Goal: Find specific fact: Find specific fact

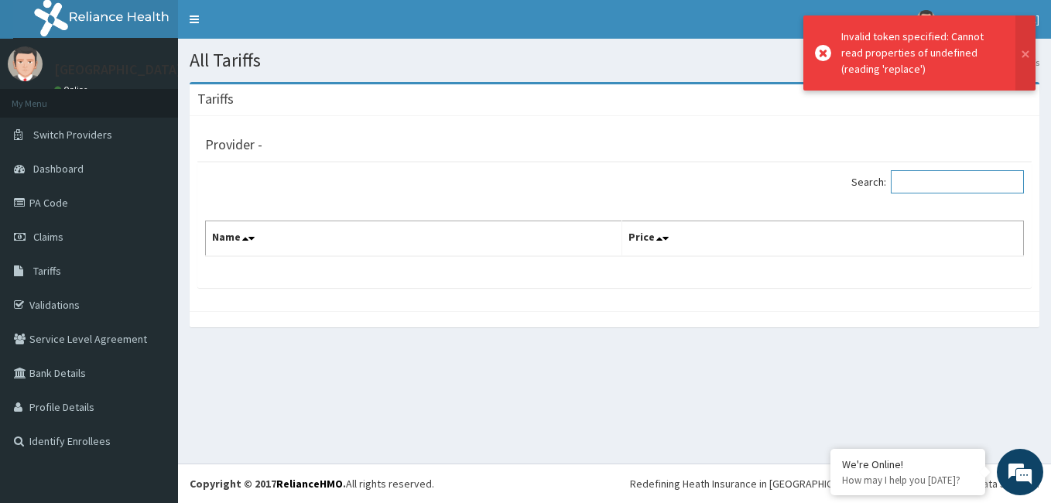
click at [913, 181] on input "Search:" at bounding box center [957, 181] width 133 height 23
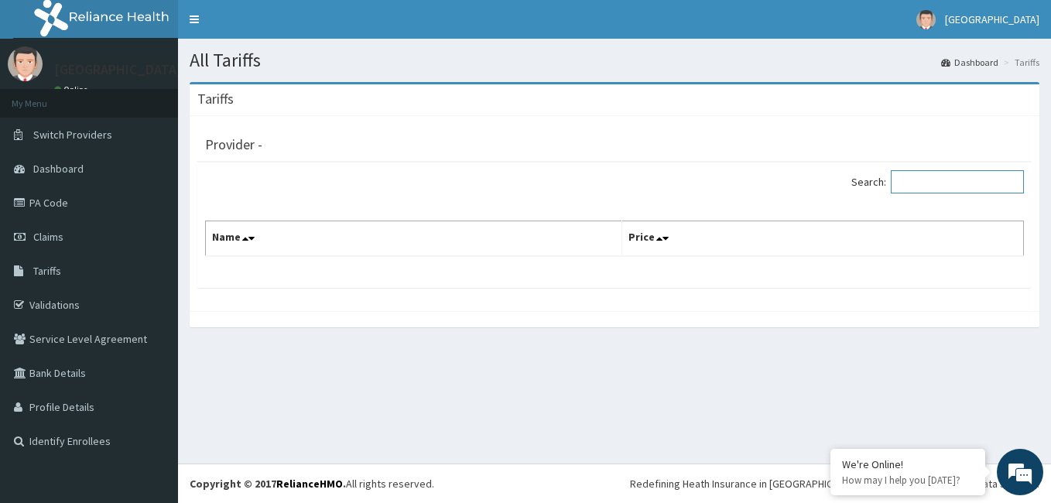
click at [914, 182] on input "Search:" at bounding box center [957, 181] width 133 height 23
paste input "AMOXICLAV"
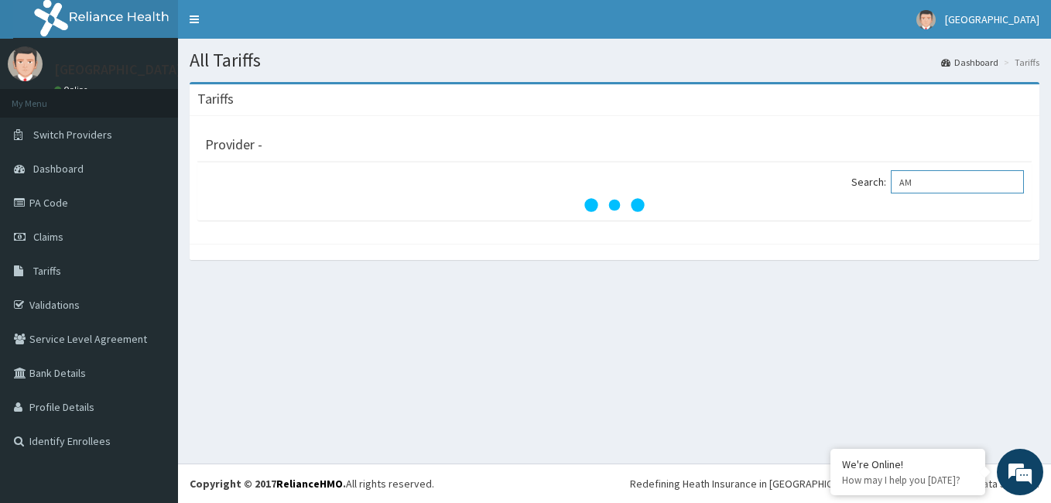
type input "A"
click at [77, 269] on link "Tariffs" at bounding box center [89, 271] width 178 height 34
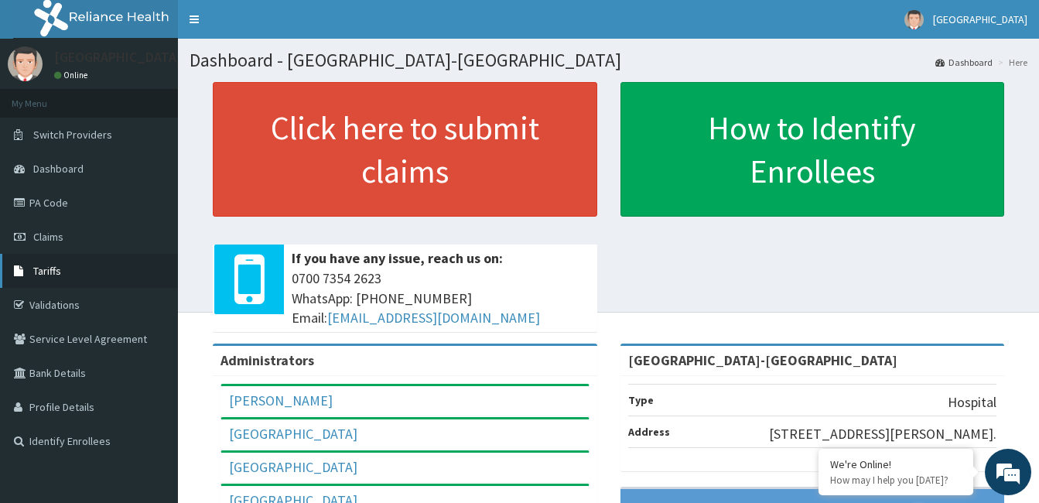
click at [55, 275] on span "Tariffs" at bounding box center [47, 271] width 28 height 14
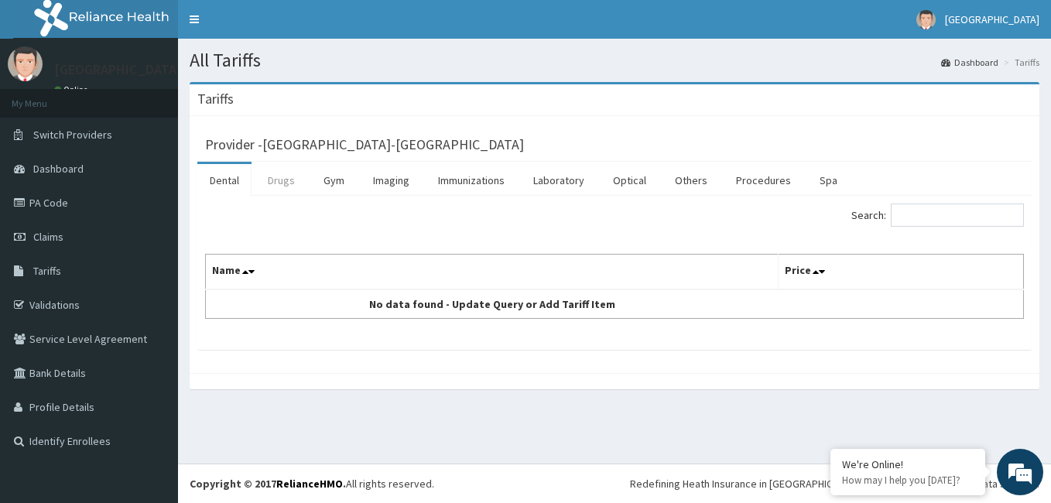
click at [282, 188] on link "Drugs" at bounding box center [281, 180] width 52 height 32
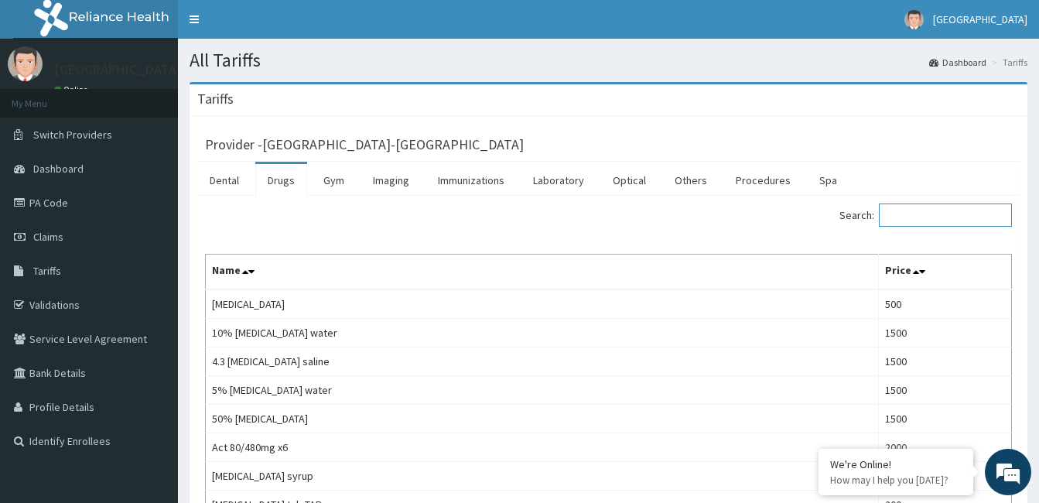
click at [921, 218] on input "Search:" at bounding box center [945, 215] width 133 height 23
paste input "AMOXICLAV"
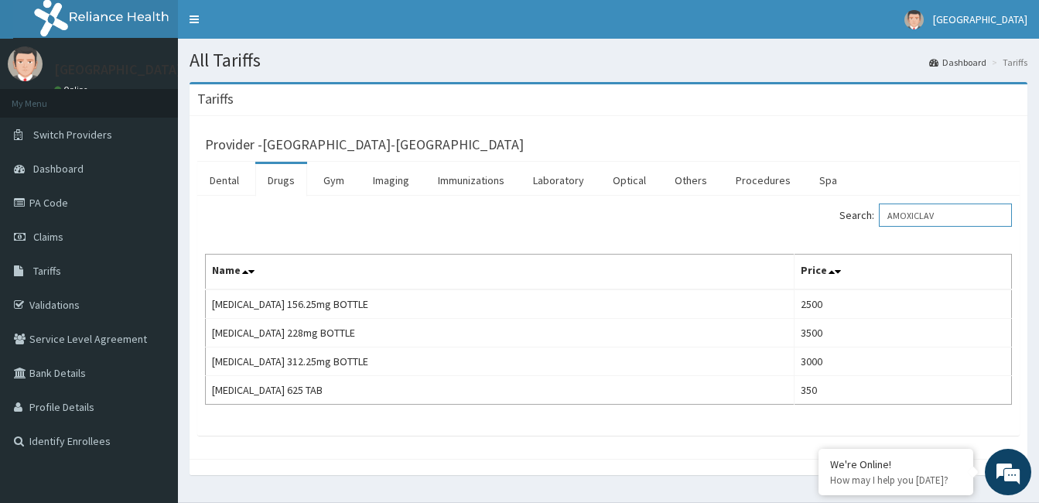
type input "AMOXICLAV"
